Goal: Information Seeking & Learning: Learn about a topic

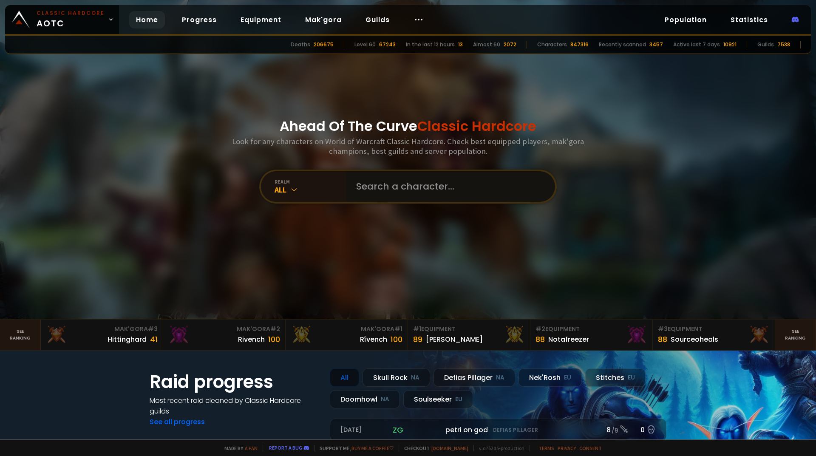
click at [437, 193] on input "text" at bounding box center [448, 186] width 194 height 31
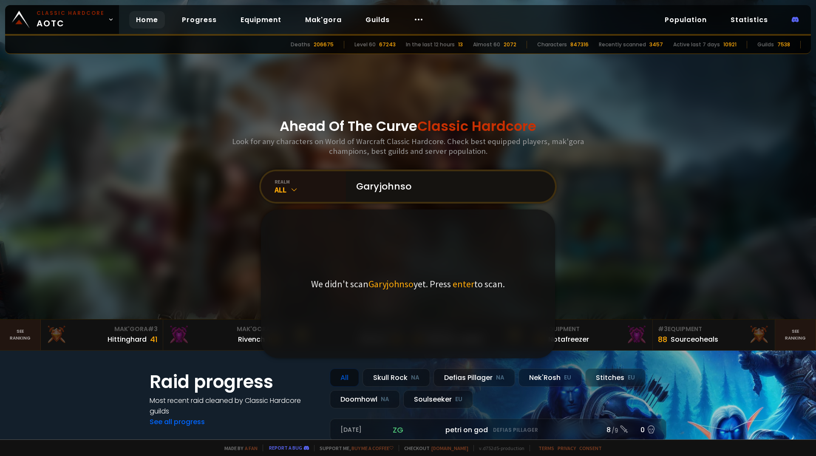
type input "Garyjohnson"
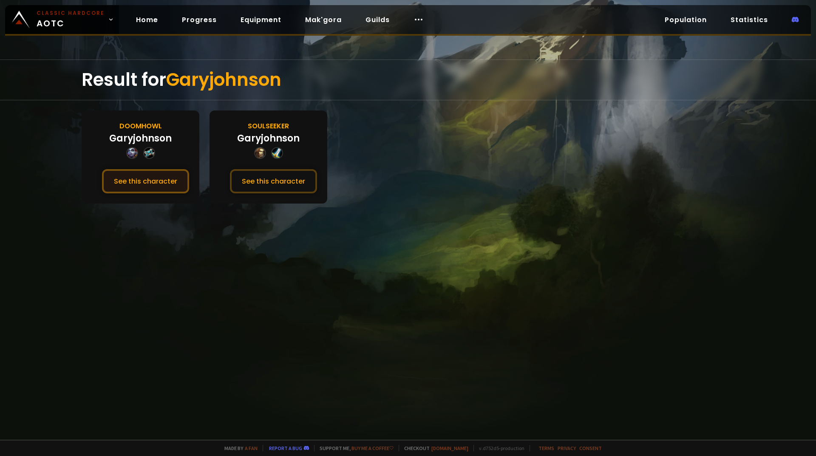
click at [164, 185] on button "See this character" at bounding box center [145, 181] width 87 height 24
click at [256, 172] on button "See this character" at bounding box center [273, 181] width 87 height 24
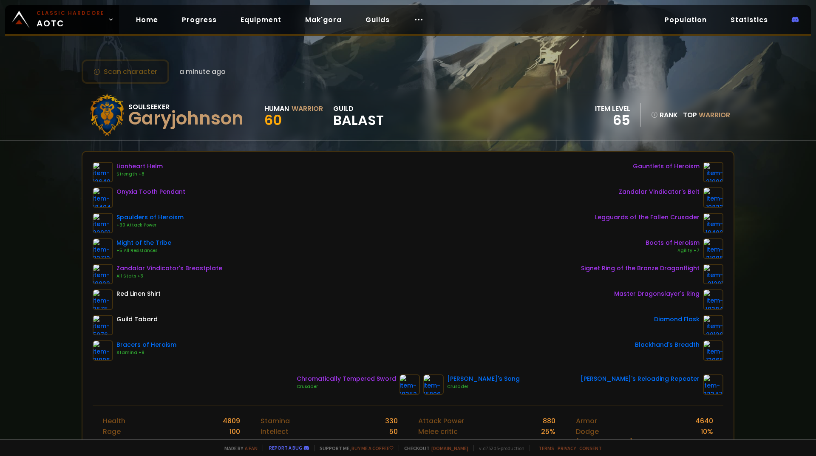
click at [347, 123] on span "BALAST" at bounding box center [358, 120] width 51 height 13
click at [349, 125] on span "BALAST" at bounding box center [358, 120] width 51 height 13
click at [376, 20] on link "Guilds" at bounding box center [378, 19] width 38 height 17
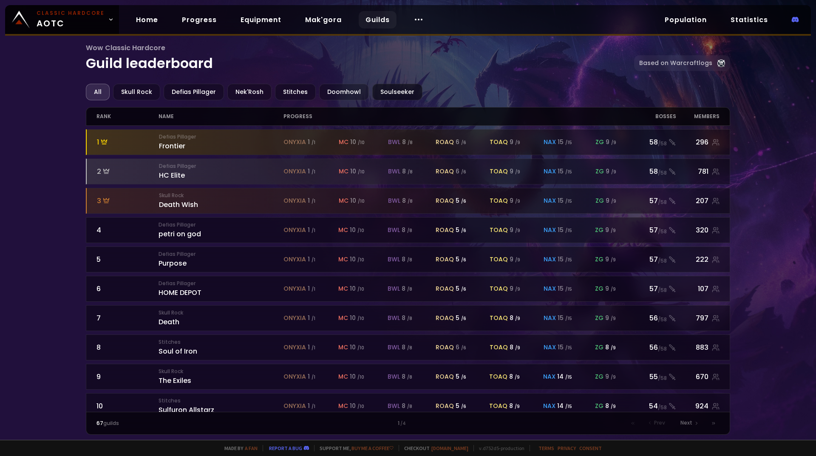
click at [391, 93] on div "Soulseeker" at bounding box center [397, 92] width 50 height 17
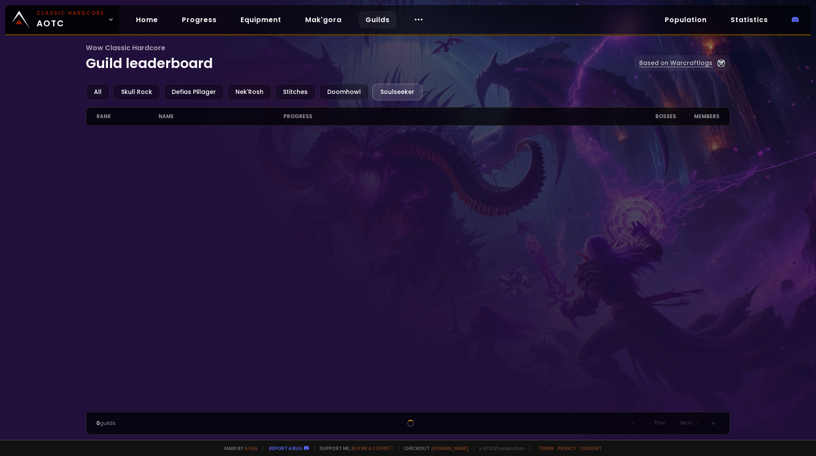
click at [691, 65] on link "Based on Warcraftlogs" at bounding box center [682, 63] width 96 height 16
